Goal: Information Seeking & Learning: Understand process/instructions

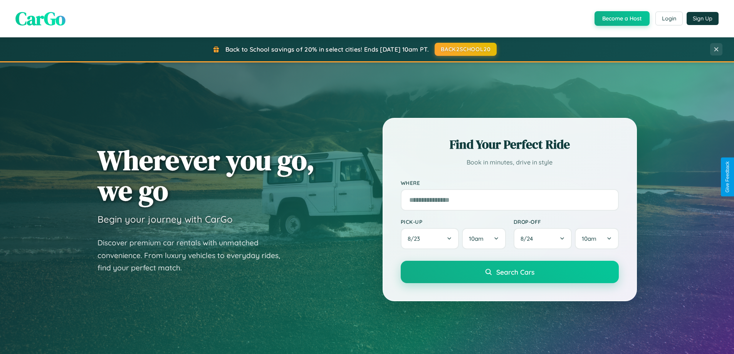
scroll to position [1238, 0]
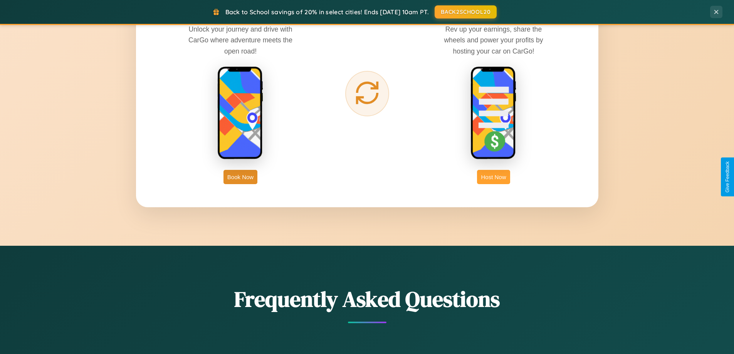
click at [494, 177] on button "Host Now" at bounding box center [493, 177] width 33 height 14
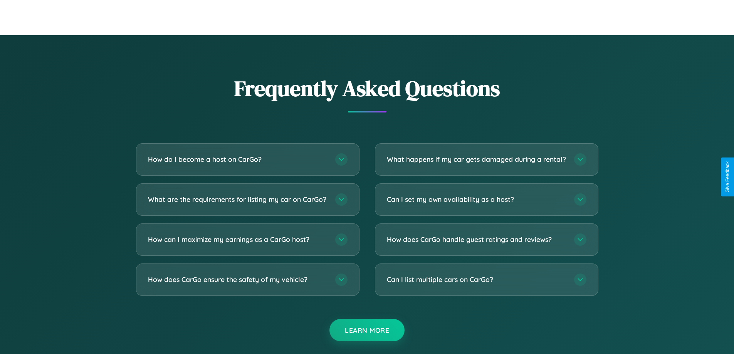
scroll to position [1042, 0]
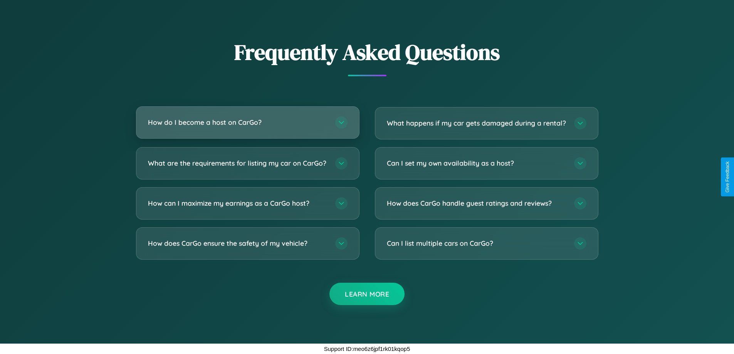
click at [247, 118] on h3 "How do I become a host on CarGo?" at bounding box center [238, 123] width 180 height 10
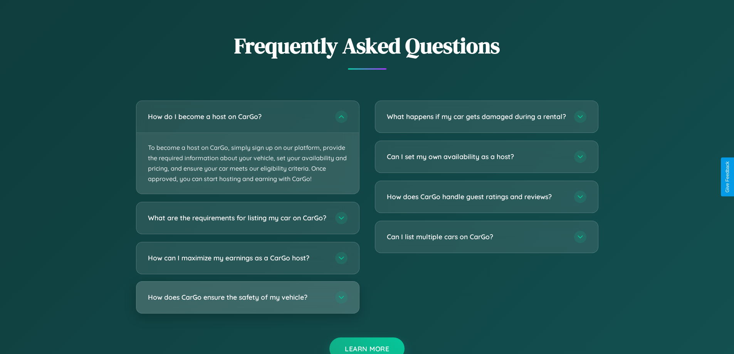
click at [247, 302] on h3 "How does CarGo ensure the safety of my vehicle?" at bounding box center [238, 298] width 180 height 10
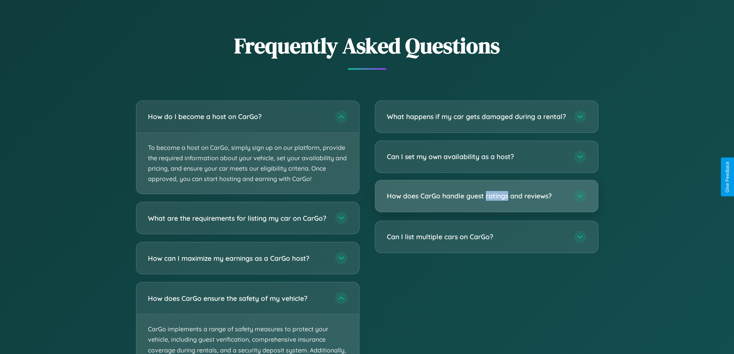
click at [486, 201] on h3 "How does CarGo handle guest ratings and reviews?" at bounding box center [477, 196] width 180 height 10
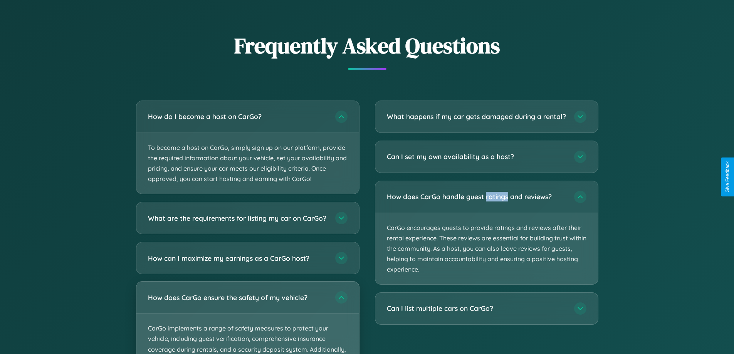
click at [247, 321] on p "CarGo implements a range of safety measures to protect your vehicle, including …" at bounding box center [247, 350] width 223 height 72
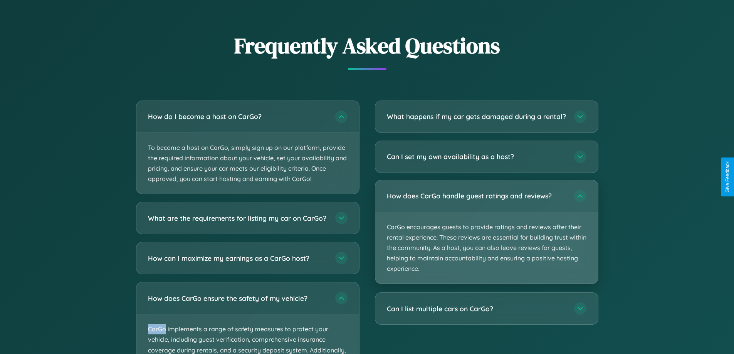
click at [486, 239] on p "CarGo encourages guests to provide ratings and reviews after their rental exper…" at bounding box center [486, 248] width 223 height 72
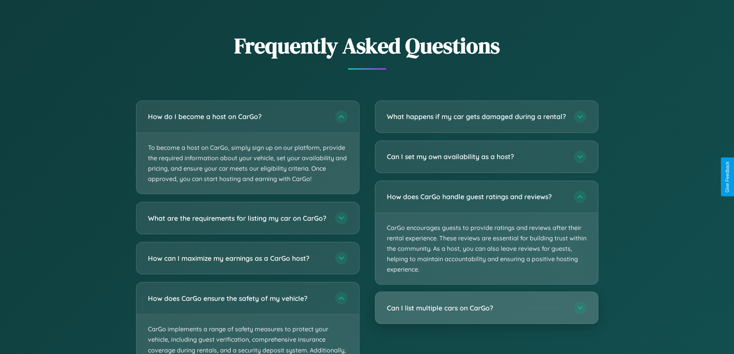
click at [486, 313] on h3 "Can I list multiple cars on CarGo?" at bounding box center [477, 308] width 180 height 10
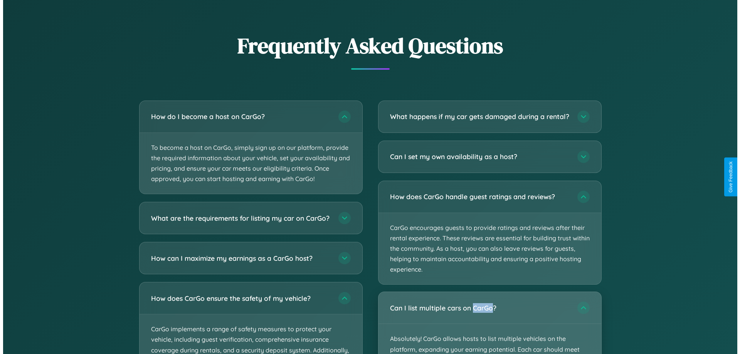
scroll to position [803, 0]
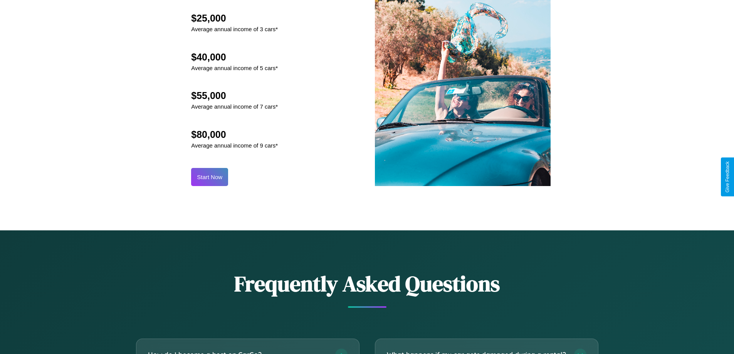
click at [210, 177] on button "Start Now" at bounding box center [209, 177] width 37 height 18
